Goal: Navigation & Orientation: Find specific page/section

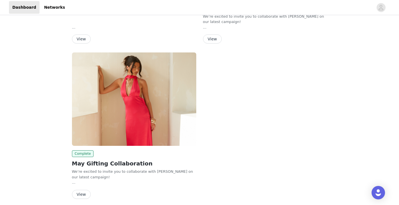
scroll to position [316, 0]
click at [380, 195] on img "Open Intercom Messenger" at bounding box center [378, 192] width 7 height 7
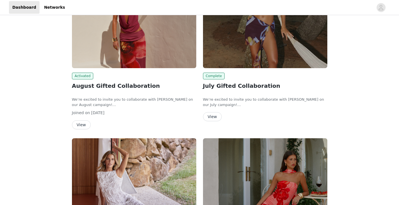
scroll to position [0, 0]
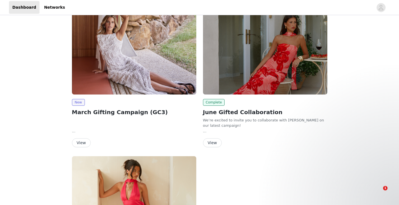
scroll to position [338, 0]
